Goal: Transaction & Acquisition: Purchase product/service

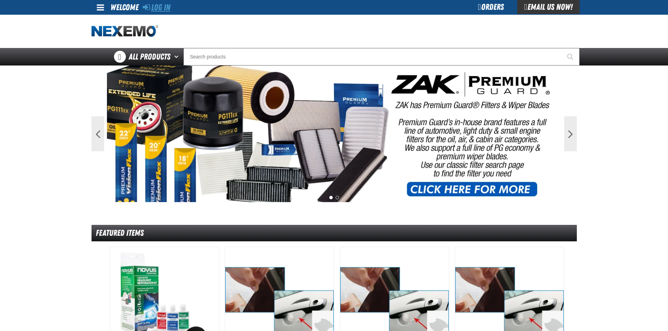
click at [159, 7] on link "Log In" at bounding box center [157, 7] width 28 height 10
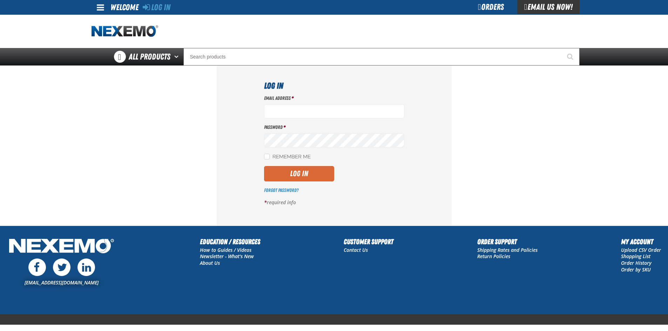
type input "jrobinson@vtaig.com"
click at [289, 179] on button "Log In" at bounding box center [299, 173] width 70 height 15
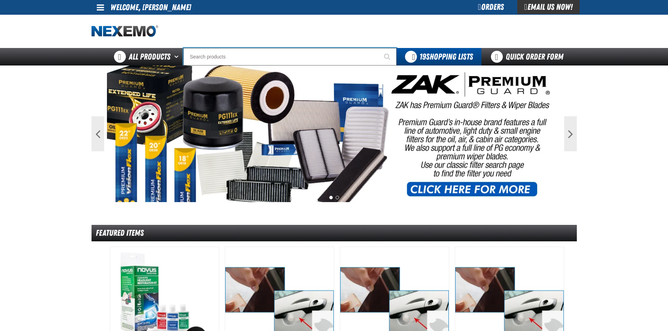
click at [215, 55] on input "Search" at bounding box center [289, 57] width 213 height 18
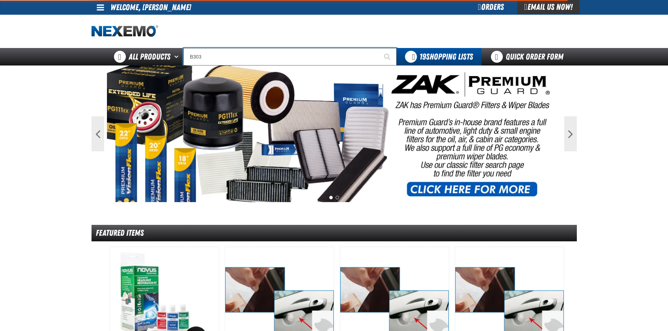
type input "B303"
click at [379, 48] on button "Start Searching" at bounding box center [388, 57] width 18 height 18
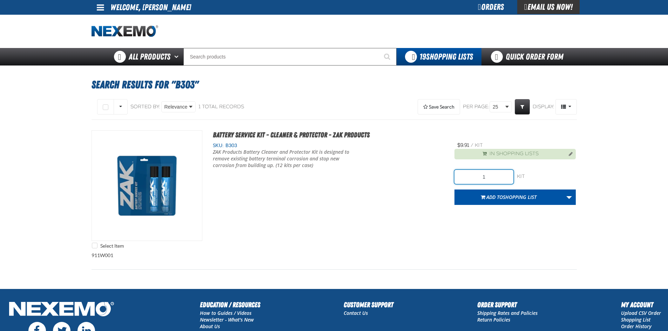
drag, startPoint x: 497, startPoint y: 178, endPoint x: 424, endPoint y: 178, distance: 73.2
click at [431, 187] on div "Select Item Battery Service Kit - Cleaner & Protector - ZAK Products SKU: B303 1" at bounding box center [333, 191] width 485 height 122
type input "48"
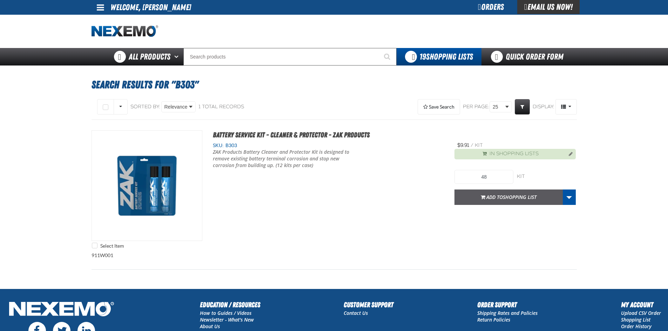
click at [480, 193] on button "Add to Shopping List" at bounding box center [508, 197] width 108 height 15
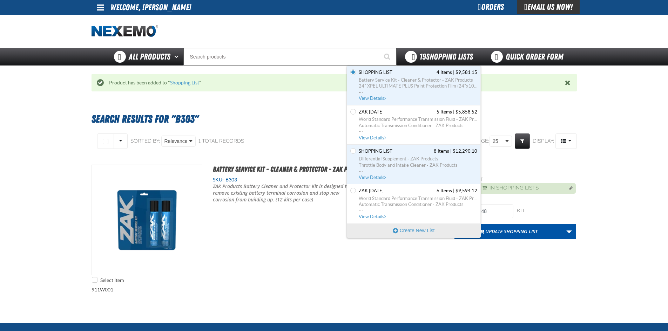
click at [424, 63] on div "19 Shopping Lists" at bounding box center [438, 57] width 85 height 18
click at [403, 76] on link "Shopping List 4 Items | $9,581.15 Battery Service Kit - Cleaner & Protector - Z…" at bounding box center [417, 85] width 120 height 32
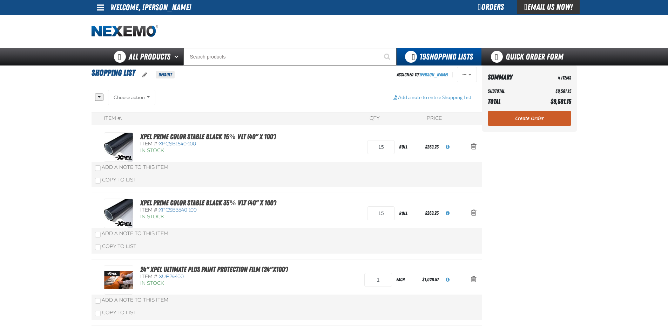
click at [482, 7] on div "Orders" at bounding box center [490, 7] width 53 height 14
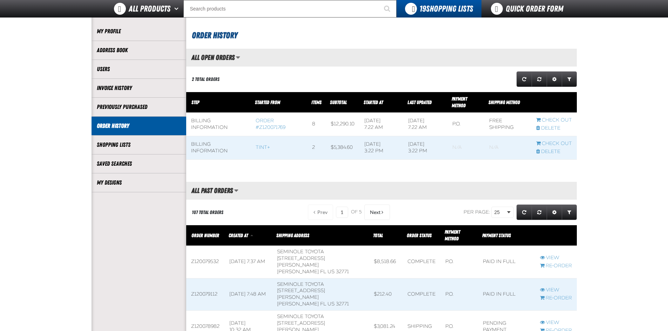
scroll to position [105, 0]
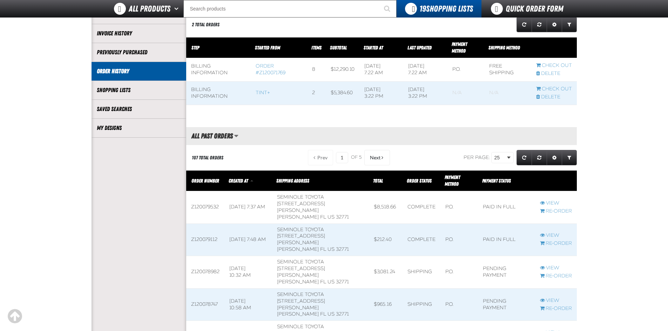
click at [234, 201] on span at bounding box center [248, 207] width 48 height 32
click at [554, 191] on span at bounding box center [556, 207] width 42 height 32
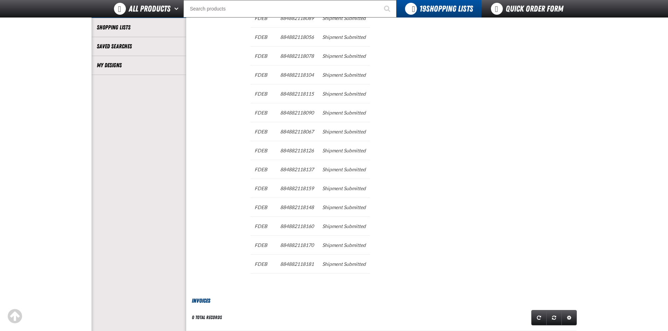
scroll to position [175, 0]
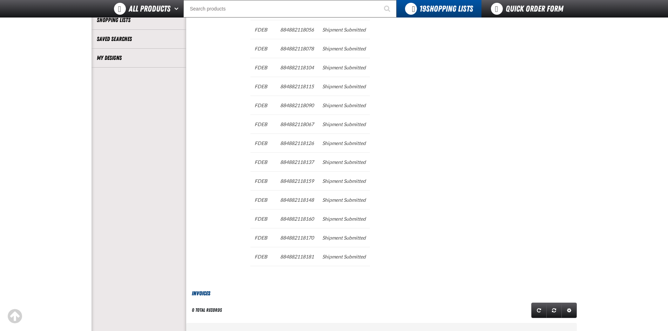
click at [230, 77] on td "Shipping Tracking Numbers" at bounding box center [220, 132] width 56 height 291
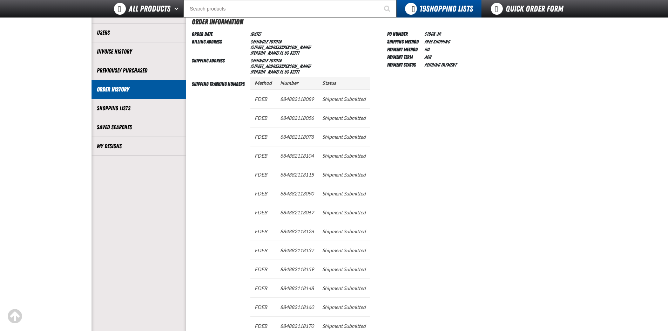
scroll to position [35, 0]
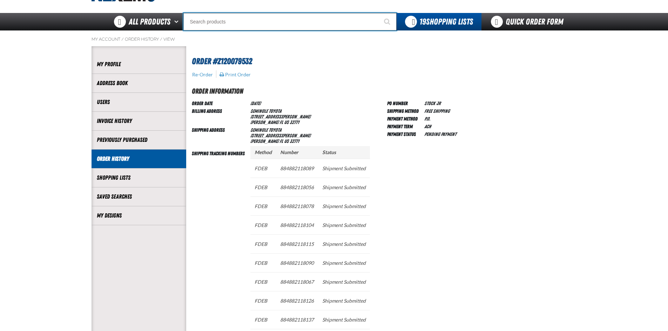
click at [311, 18] on input "Search" at bounding box center [289, 22] width 213 height 18
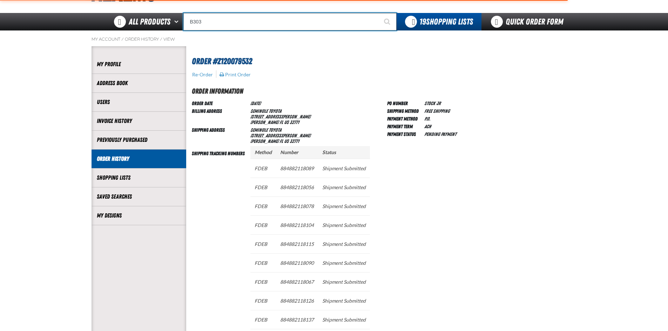
type input "B303"
click at [379, 13] on button "Start Searching" at bounding box center [388, 22] width 18 height 18
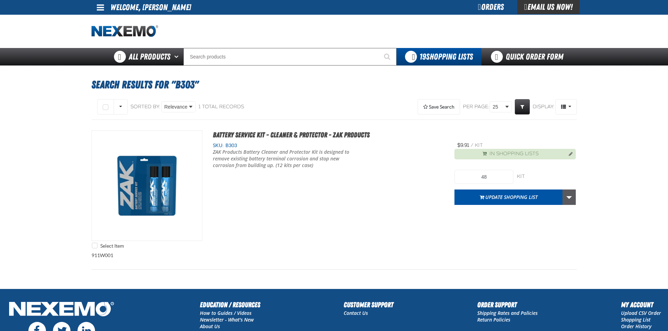
click at [572, 195] on link "More Actions" at bounding box center [568, 197] width 13 height 15
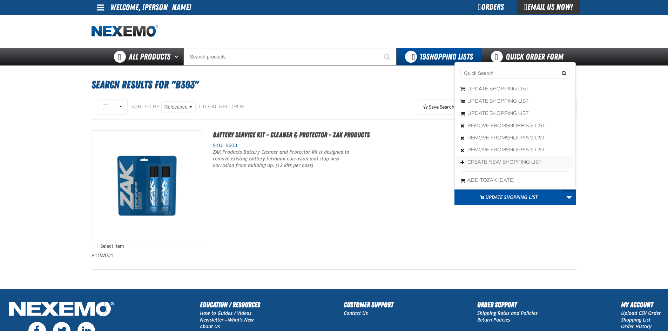
click at [512, 162] on button "Create New Shopping List" at bounding box center [515, 162] width 118 height 12
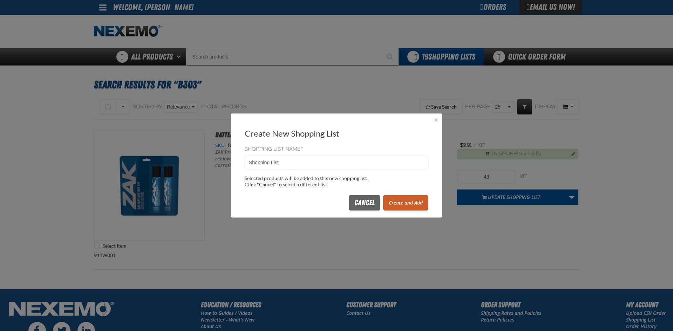
click at [398, 203] on button "Create and Add" at bounding box center [405, 202] width 45 height 15
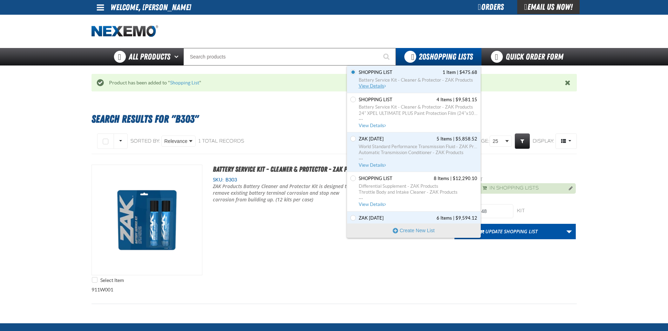
click at [381, 79] on span "Battery Service Kit - Cleaner & Protector - ZAK Products" at bounding box center [417, 80] width 118 height 6
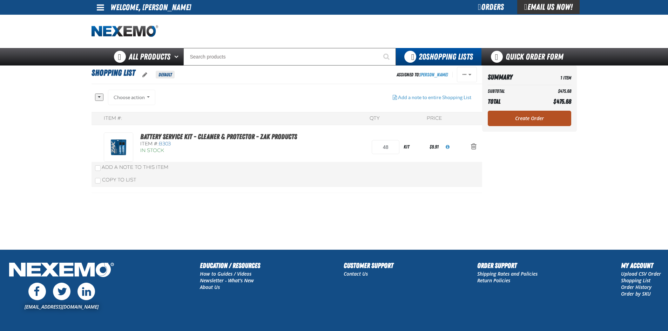
click at [516, 123] on link "Create Order" at bounding box center [528, 118] width 83 height 15
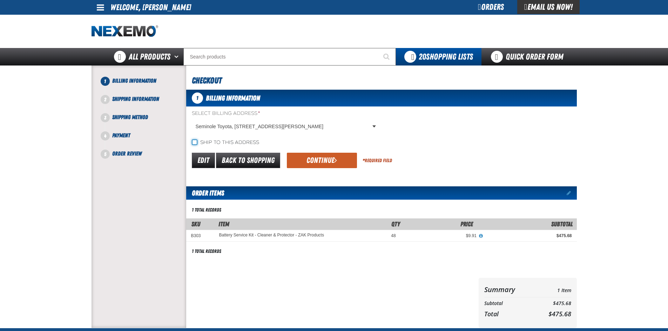
click at [195, 141] on input "Ship to this address" at bounding box center [195, 142] width 6 height 6
checkbox input "true"
click at [305, 161] on button "Continue" at bounding box center [322, 160] width 70 height 15
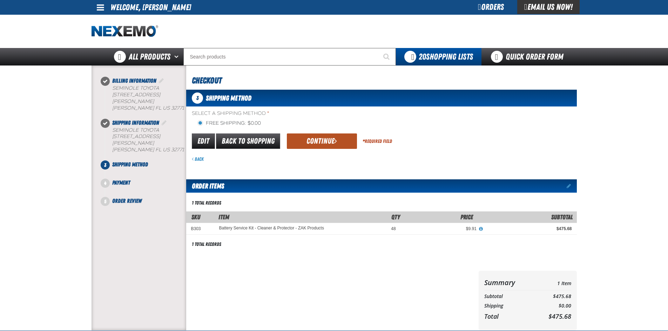
click at [333, 141] on button "Continue" at bounding box center [322, 141] width 70 height 15
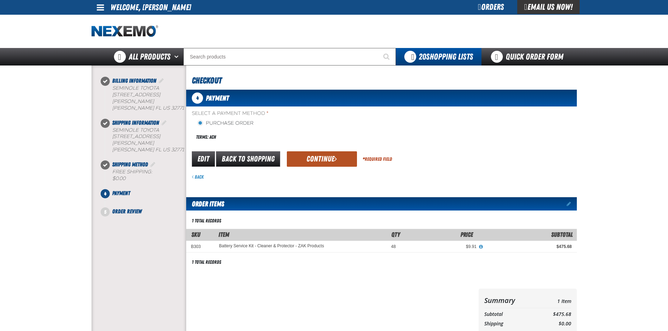
click at [308, 160] on button "Continue" at bounding box center [322, 158] width 70 height 15
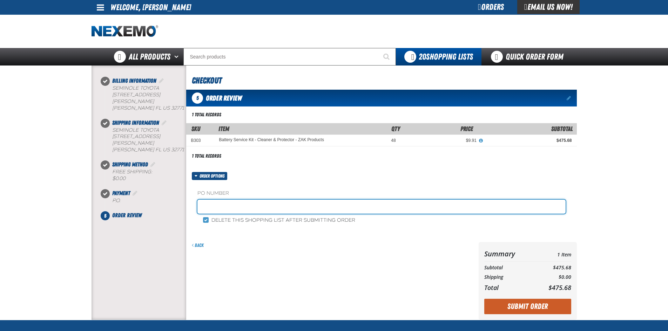
click at [225, 206] on input "text" at bounding box center [381, 207] width 368 height 14
type input "STOCK JR"
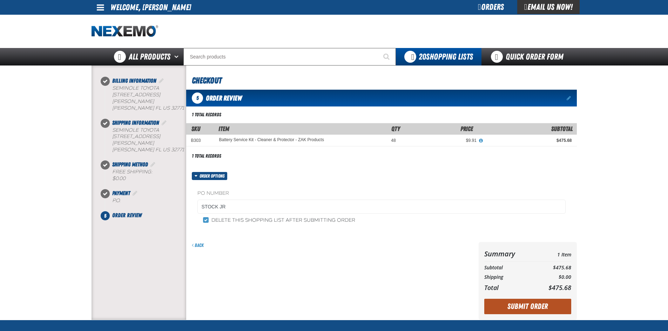
click at [515, 309] on button "Submit Order" at bounding box center [527, 306] width 87 height 15
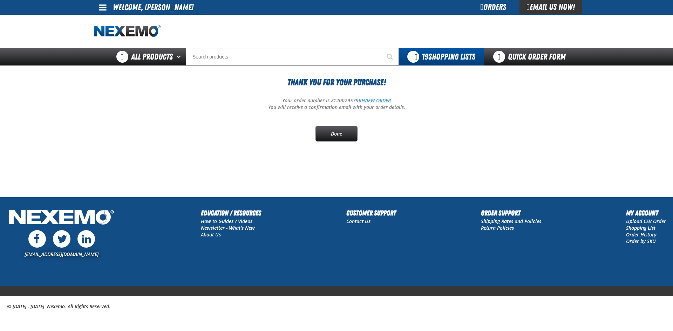
click at [365, 101] on link "REVIEW ORDER" at bounding box center [374, 100] width 32 height 7
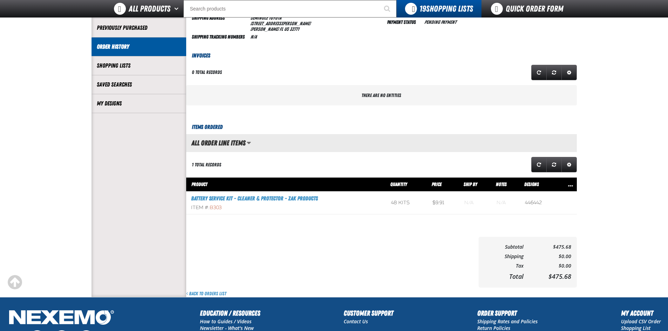
scroll to position [0, 0]
